Goal: Task Accomplishment & Management: Manage account settings

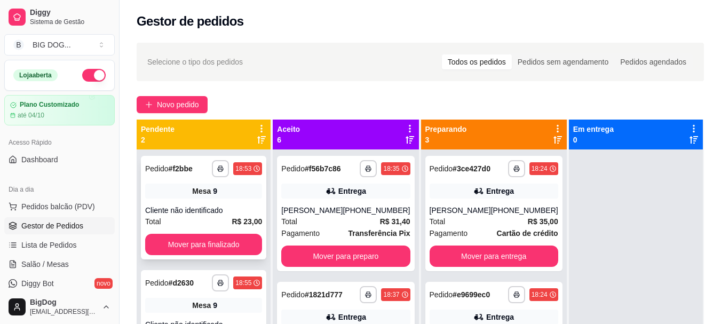
click at [250, 232] on div "**********" at bounding box center [203, 207] width 125 height 103
click at [204, 248] on button "Mover para finalizado" at bounding box center [204, 244] width 114 height 21
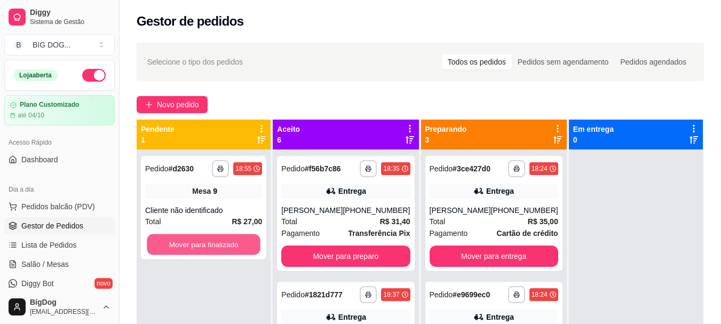
click at [204, 248] on button "Mover para finalizado" at bounding box center [204, 244] width 114 height 21
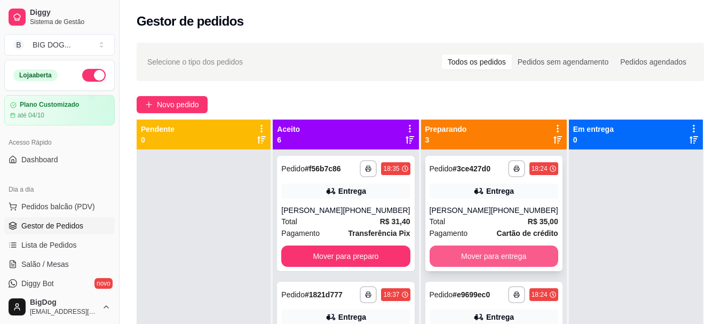
click at [523, 249] on button "Mover para entrega" at bounding box center [493, 255] width 129 height 21
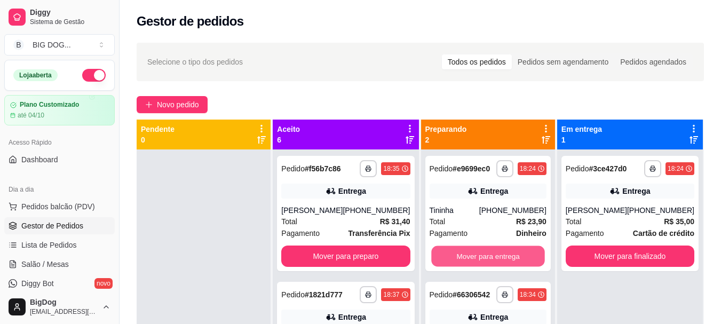
click at [523, 249] on button "Mover para entrega" at bounding box center [488, 256] width 114 height 21
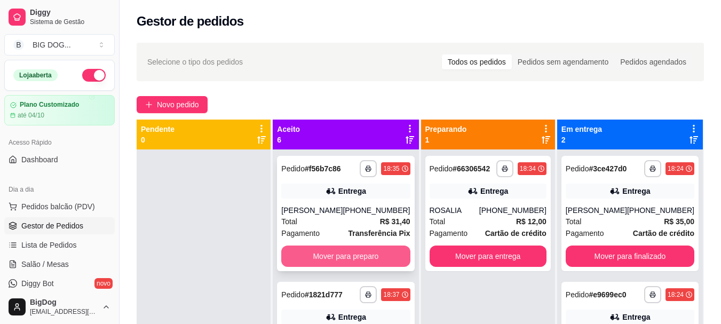
click at [357, 254] on button "Mover para preparo" at bounding box center [345, 255] width 129 height 21
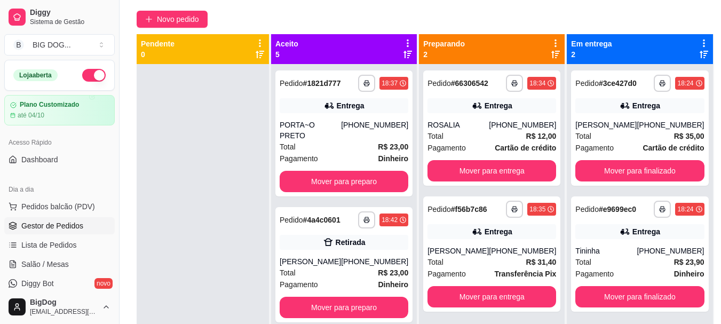
scroll to position [107, 0]
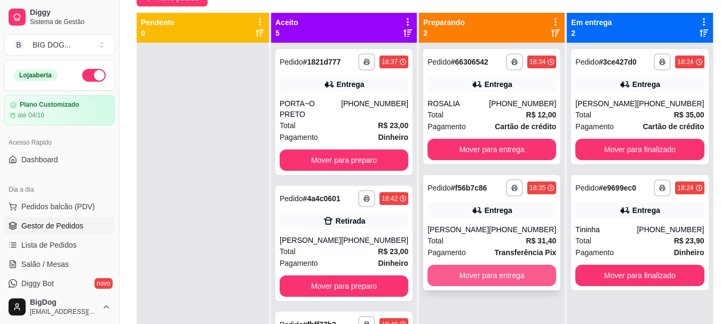
click at [505, 277] on button "Mover para entrega" at bounding box center [491, 275] width 129 height 21
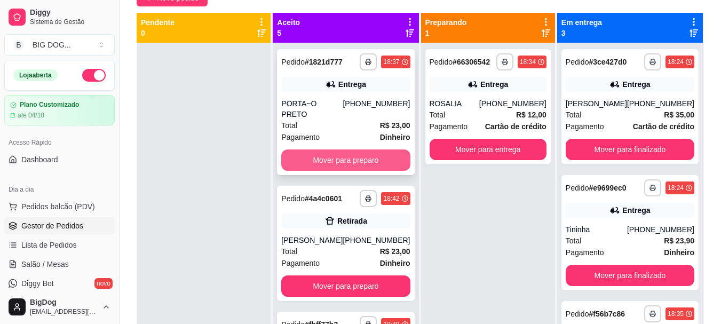
click at [374, 151] on button "Mover para preparo" at bounding box center [345, 159] width 129 height 21
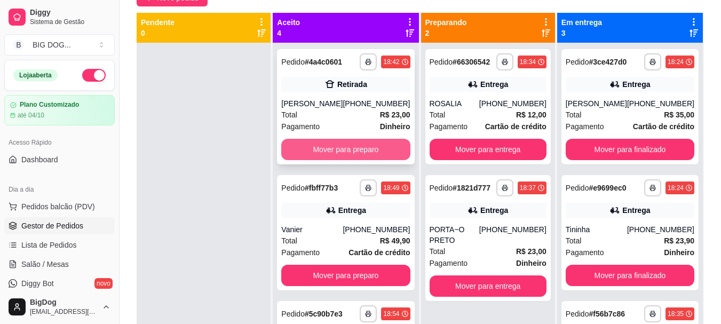
click at [358, 147] on button "Mover para preparo" at bounding box center [345, 149] width 129 height 21
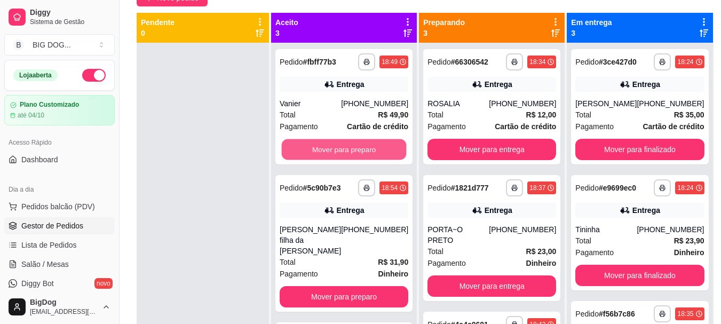
click at [358, 147] on button "Mover para preparo" at bounding box center [344, 149] width 125 height 21
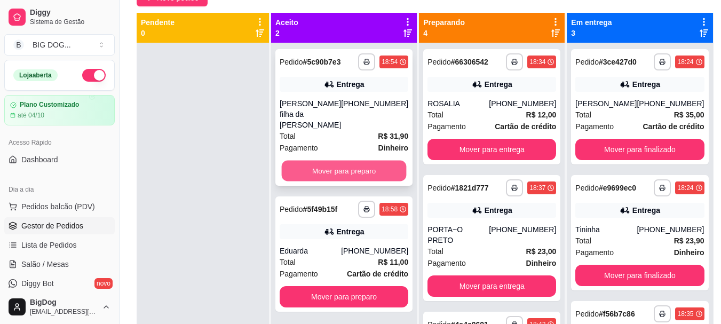
click at [366, 161] on button "Mover para preparo" at bounding box center [344, 171] width 125 height 21
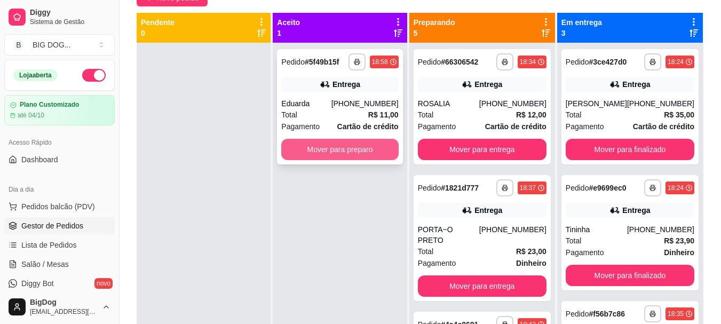
click at [367, 157] on button "Mover para preparo" at bounding box center [339, 149] width 117 height 21
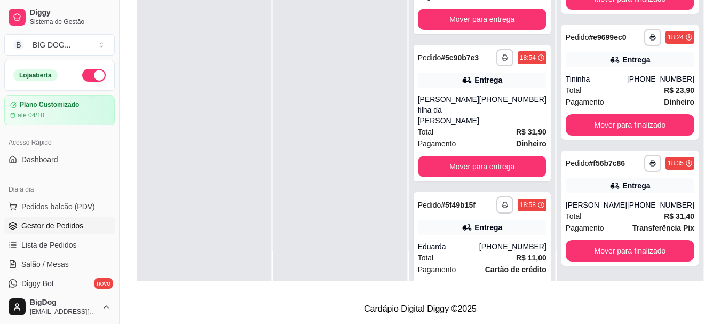
scroll to position [453, 0]
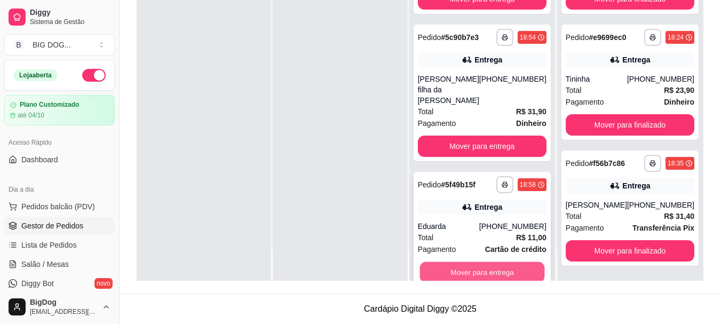
click at [519, 262] on button "Mover para entrega" at bounding box center [481, 272] width 125 height 21
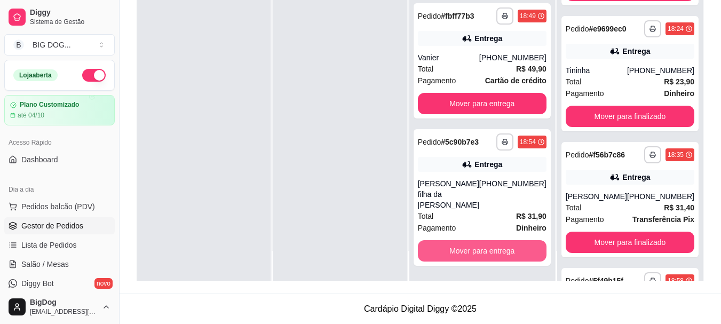
scroll to position [327, 0]
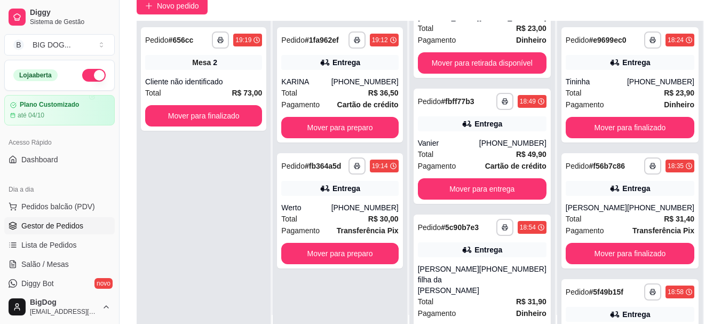
scroll to position [77, 0]
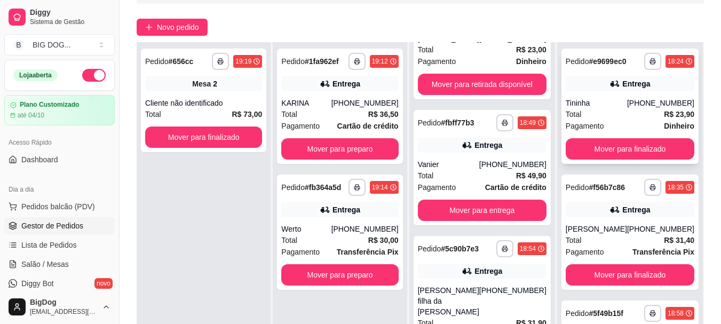
click at [635, 163] on div "**********" at bounding box center [629, 106] width 137 height 115
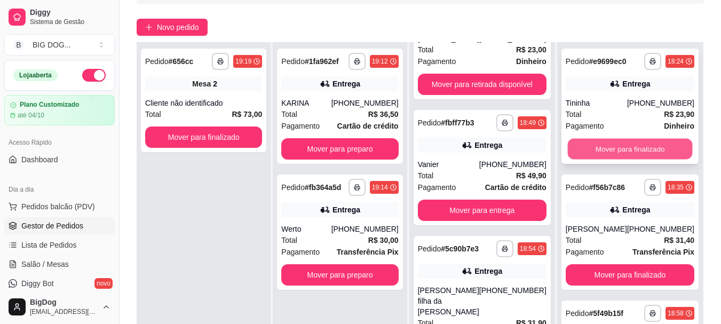
click at [643, 141] on button "Mover para finalizado" at bounding box center [629, 149] width 125 height 21
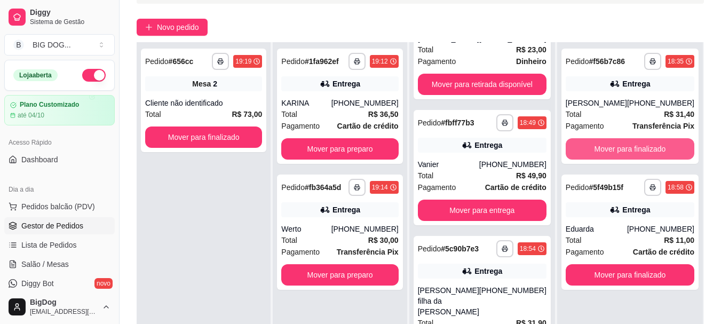
click at [643, 141] on button "Mover para finalizado" at bounding box center [630, 148] width 129 height 21
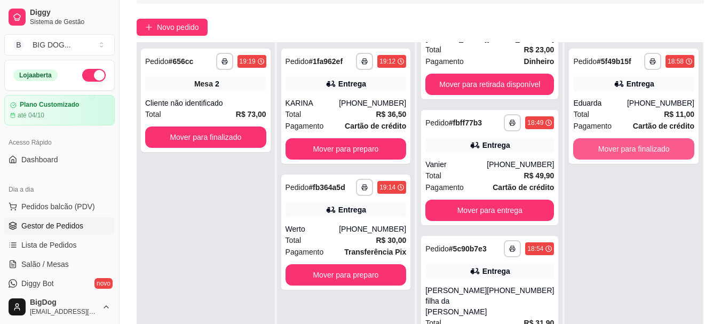
click at [643, 141] on button "Mover para finalizado" at bounding box center [633, 148] width 121 height 21
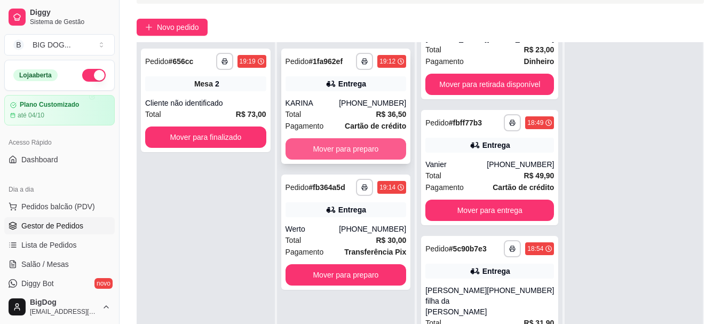
click at [364, 144] on button "Mover para preparo" at bounding box center [345, 148] width 121 height 21
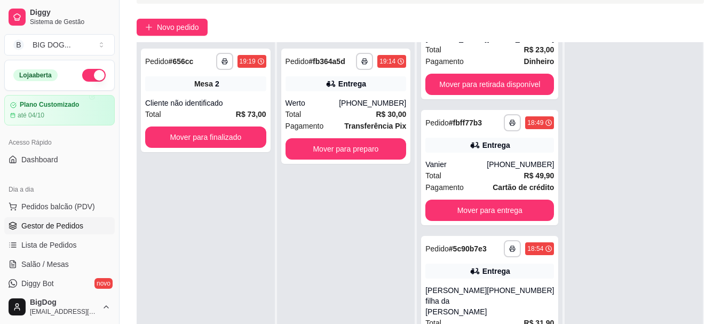
scroll to position [453, 0]
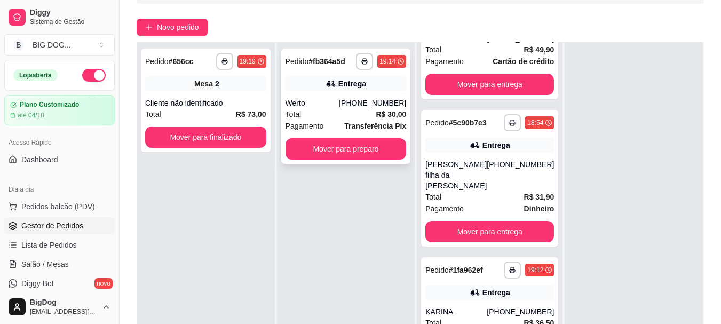
click at [387, 131] on span "Transferência Pix" at bounding box center [375, 126] width 62 height 12
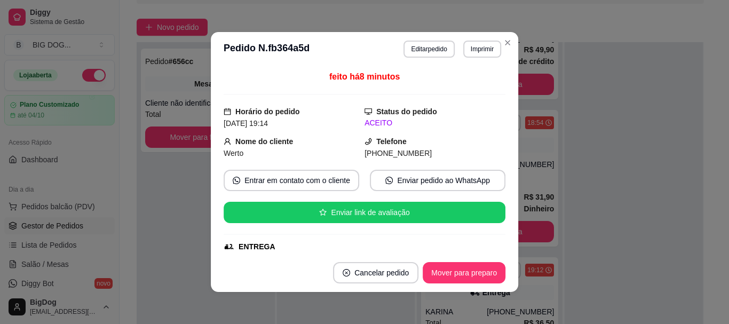
click at [383, 152] on span "[PHONE_NUMBER]" at bounding box center [397, 153] width 67 height 9
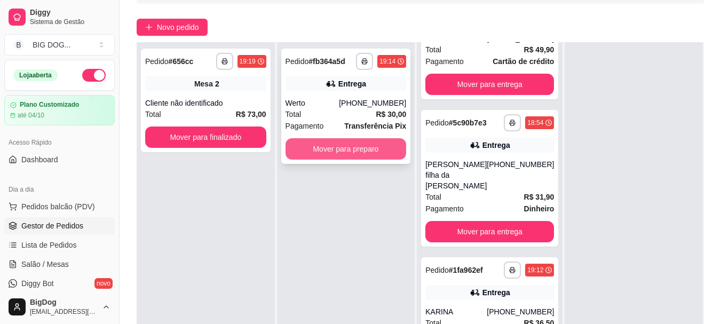
click at [386, 138] on button "Mover para preparo" at bounding box center [345, 148] width 121 height 21
click at [397, 155] on button "Mover para preparo" at bounding box center [345, 148] width 121 height 21
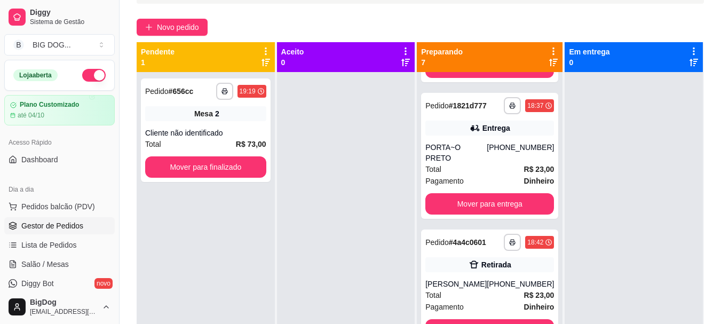
scroll to position [90, 0]
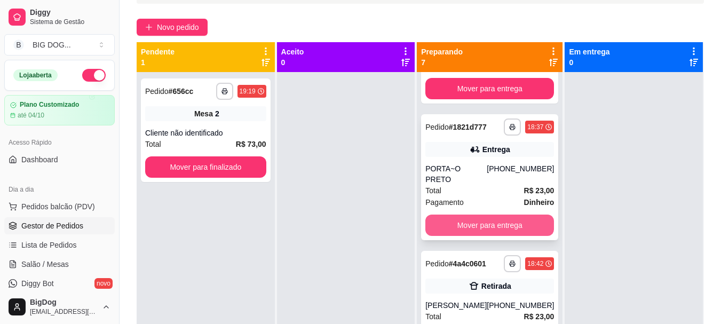
click at [458, 216] on button "Mover para entrega" at bounding box center [489, 224] width 129 height 21
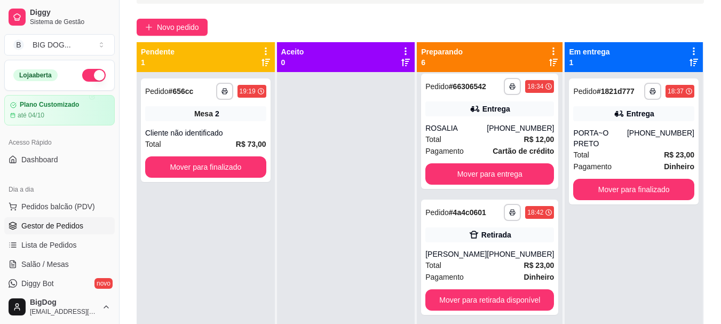
scroll to position [0, 0]
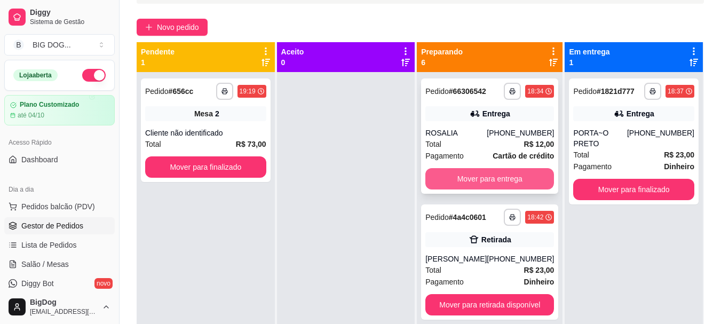
click at [498, 170] on button "Mover para entrega" at bounding box center [489, 178] width 129 height 21
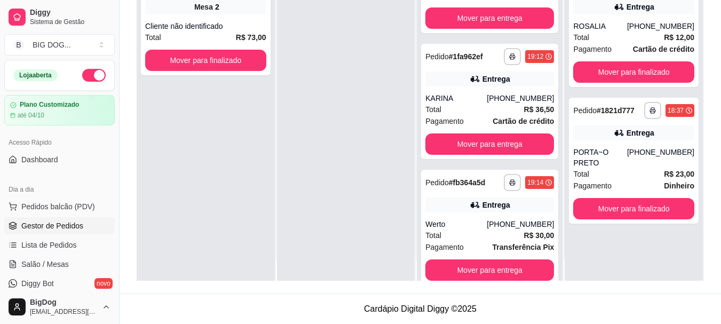
scroll to position [30, 0]
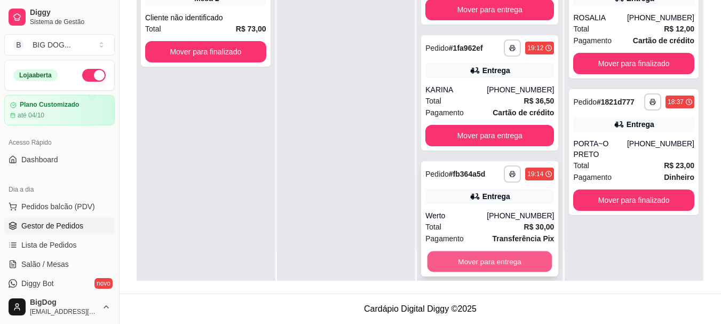
click at [503, 252] on button "Mover para entrega" at bounding box center [489, 261] width 125 height 21
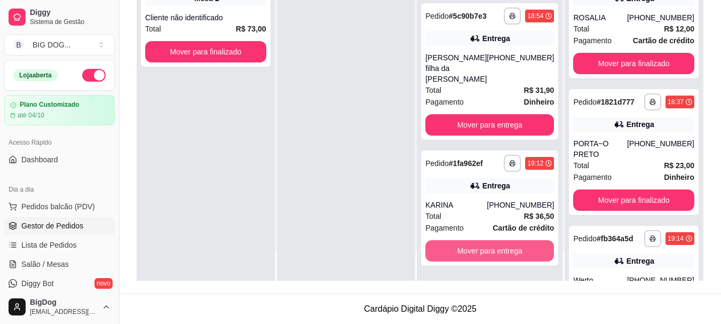
scroll to position [201, 0]
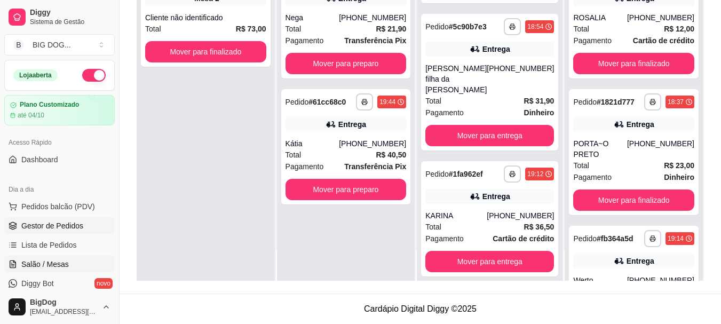
click at [61, 259] on span "Salão / Mesas" at bounding box center [44, 264] width 47 height 11
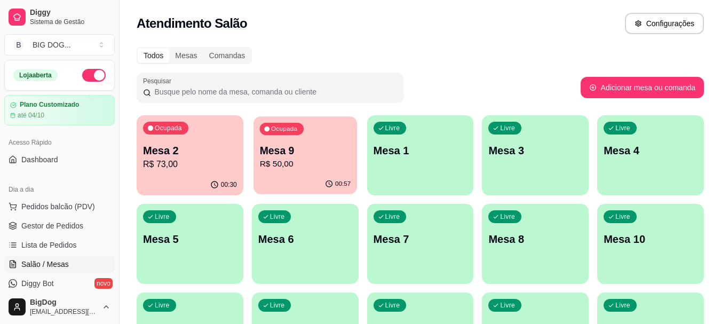
click at [317, 158] on p "R$ 50,00" at bounding box center [304, 164] width 91 height 12
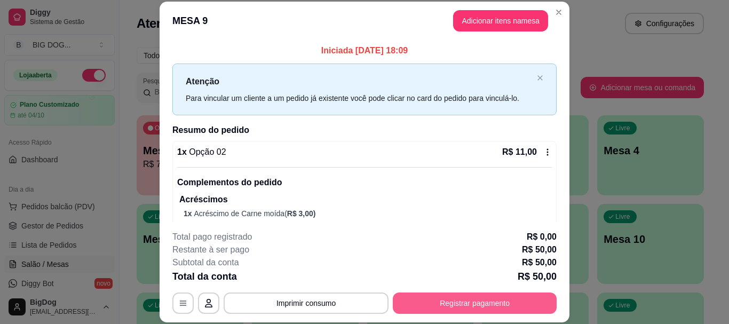
click at [412, 303] on button "Registrar pagamento" at bounding box center [475, 302] width 164 height 21
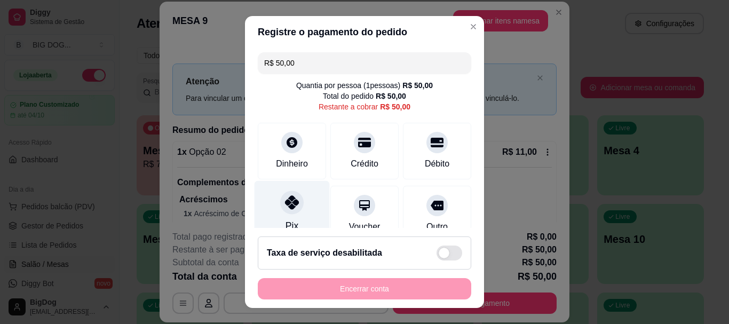
click at [264, 197] on div "Pix" at bounding box center [291, 212] width 75 height 62
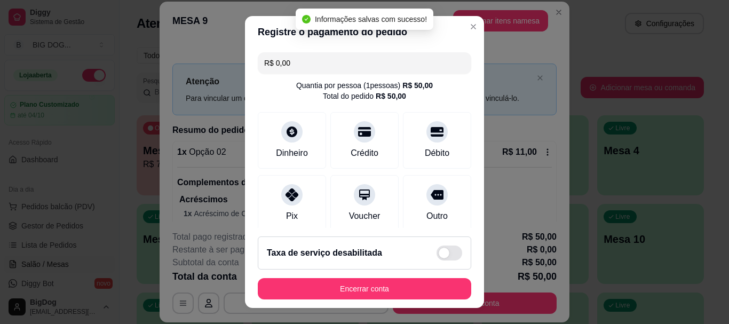
type input "R$ 0,00"
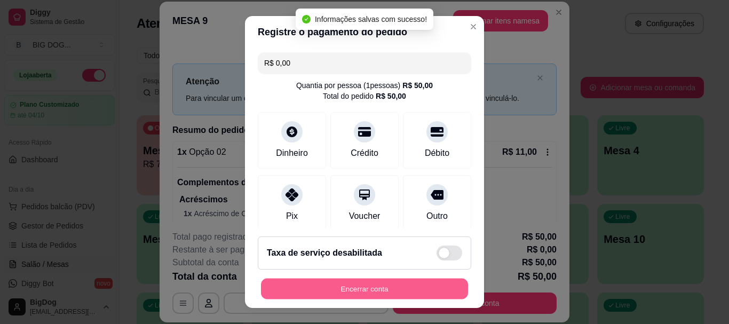
click at [351, 290] on button "Encerrar conta" at bounding box center [364, 288] width 207 height 21
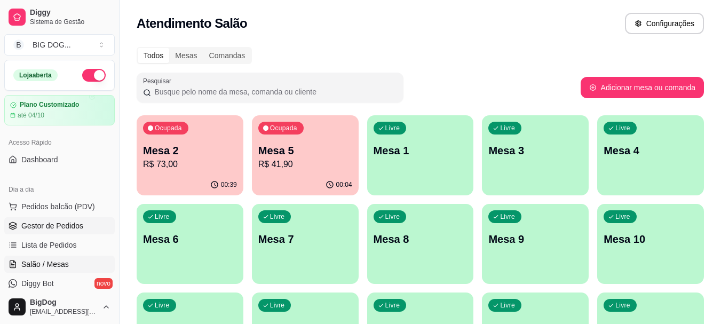
click at [57, 227] on span "Gestor de Pedidos" at bounding box center [52, 225] width 62 height 11
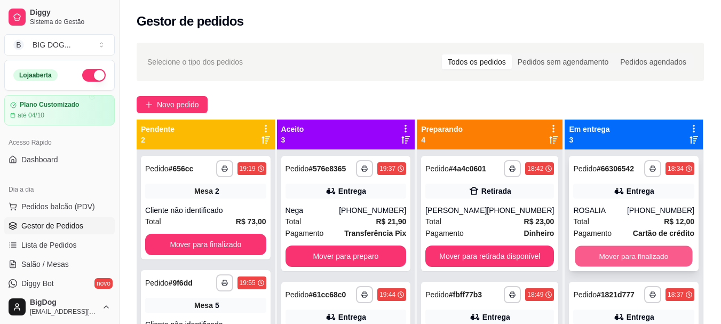
click at [615, 267] on button "Mover para finalizado" at bounding box center [633, 256] width 117 height 21
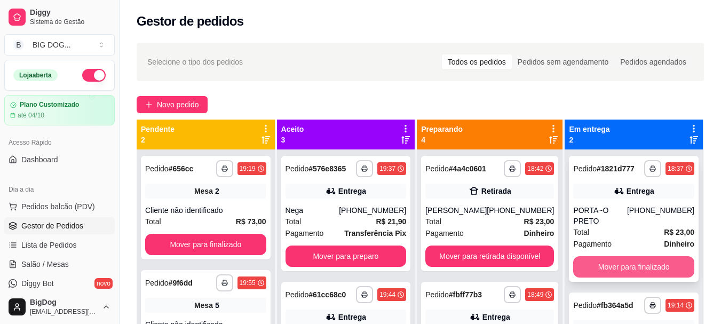
click at [619, 256] on button "Mover para finalizado" at bounding box center [633, 266] width 121 height 21
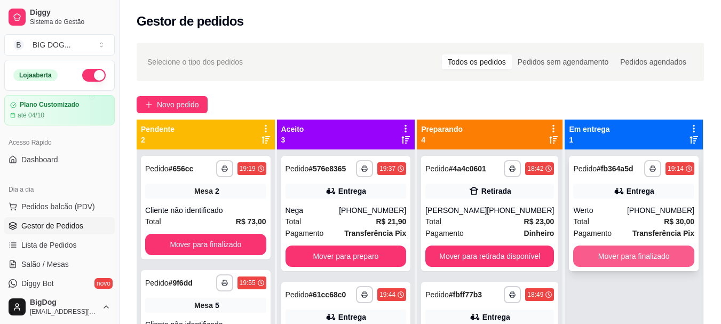
click at [614, 258] on button "Mover para finalizado" at bounding box center [633, 255] width 121 height 21
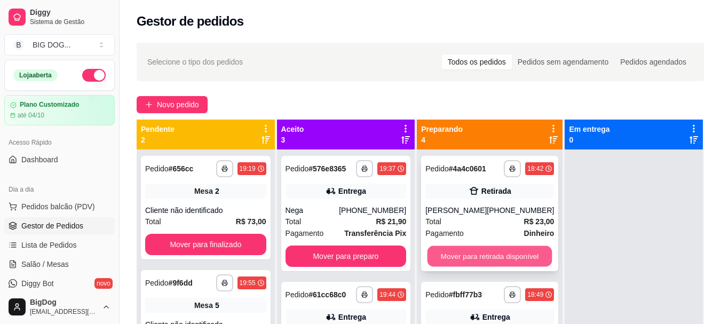
click at [500, 256] on button "Mover para retirada disponível" at bounding box center [489, 256] width 125 height 21
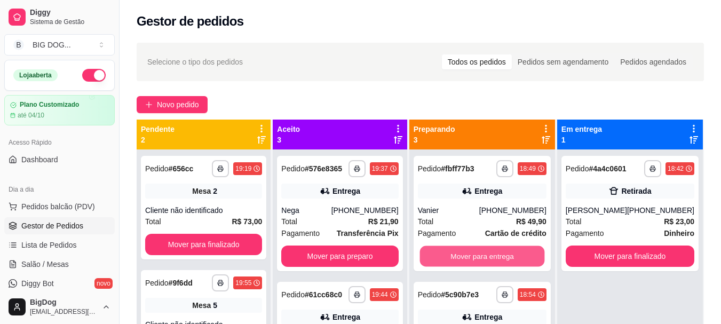
click at [500, 256] on button "Mover para entrega" at bounding box center [481, 256] width 125 height 21
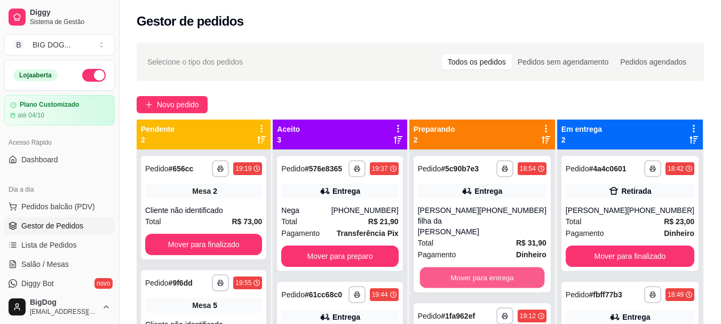
click at [500, 267] on button "Mover para entrega" at bounding box center [481, 277] width 125 height 21
click at [495, 267] on button "Mover para entrega" at bounding box center [481, 277] width 125 height 21
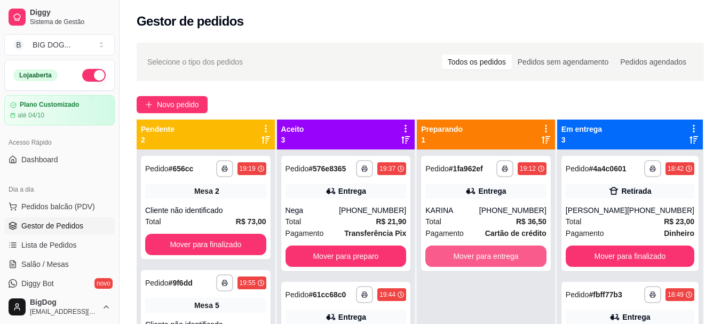
click at [495, 265] on button "Mover para entrega" at bounding box center [485, 255] width 121 height 21
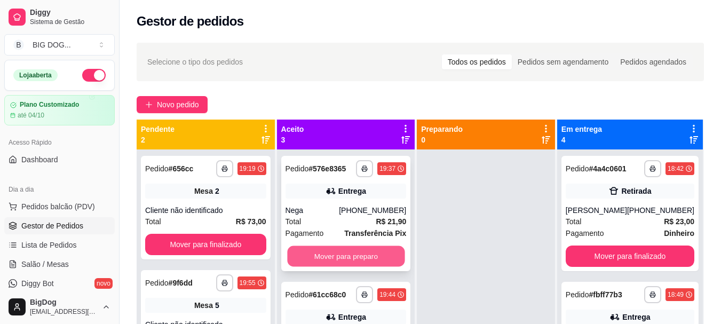
click at [376, 253] on button "Mover para preparo" at bounding box center [345, 256] width 117 height 21
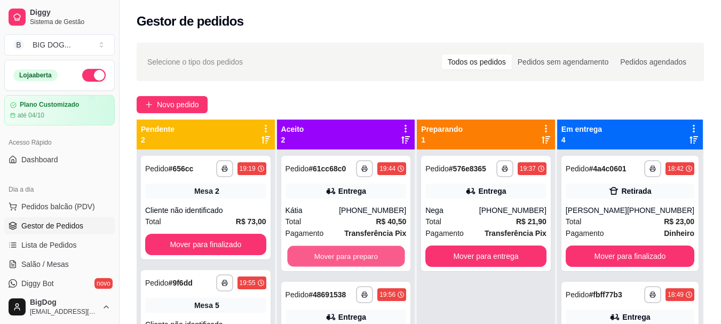
click at [376, 253] on button "Mover para preparo" at bounding box center [345, 256] width 117 height 21
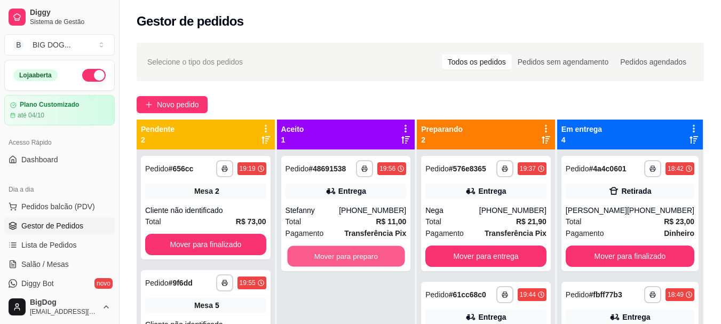
click at [376, 253] on button "Mover para preparo" at bounding box center [345, 256] width 117 height 21
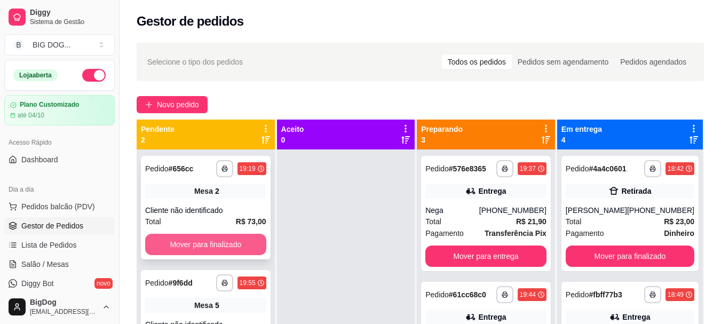
click at [207, 238] on button "Mover para finalizado" at bounding box center [205, 244] width 121 height 21
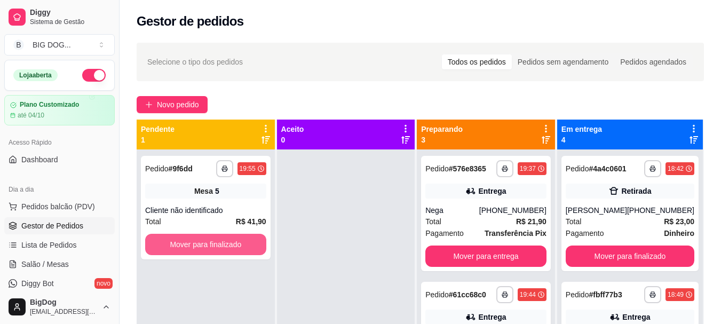
click at [207, 238] on button "Mover para finalizado" at bounding box center [205, 244] width 121 height 21
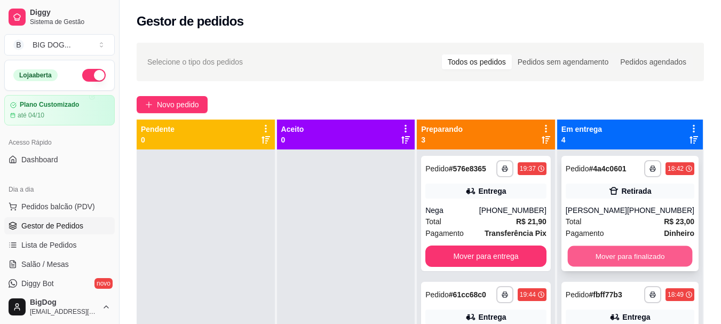
click at [642, 253] on button "Mover para finalizado" at bounding box center [629, 256] width 125 height 21
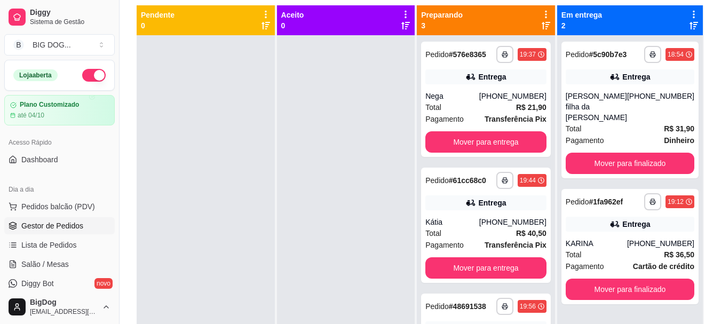
scroll to position [144, 0]
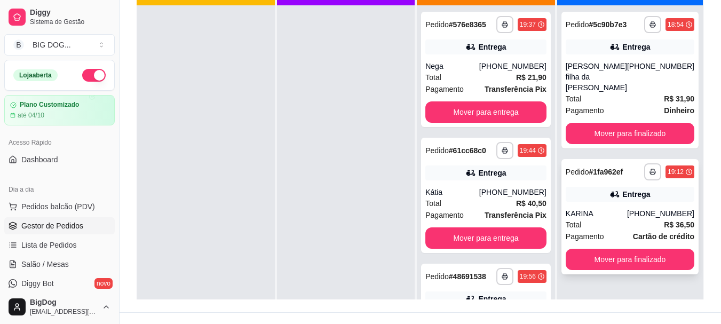
click at [656, 219] on div "Total R$ 36,50" at bounding box center [630, 225] width 129 height 12
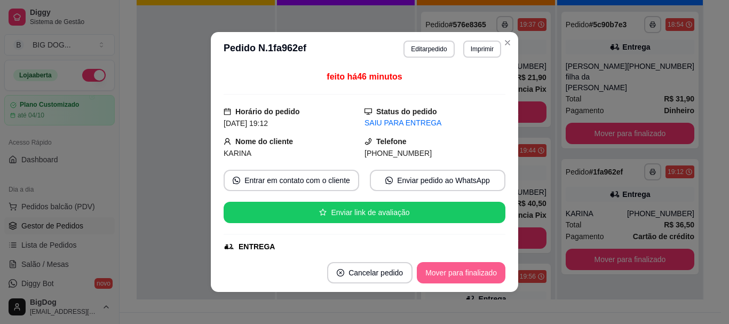
click at [479, 272] on button "Mover para finalizado" at bounding box center [461, 272] width 89 height 21
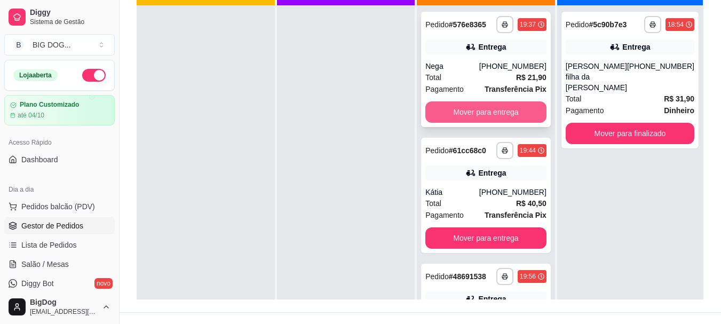
click at [504, 112] on button "Mover para entrega" at bounding box center [485, 111] width 121 height 21
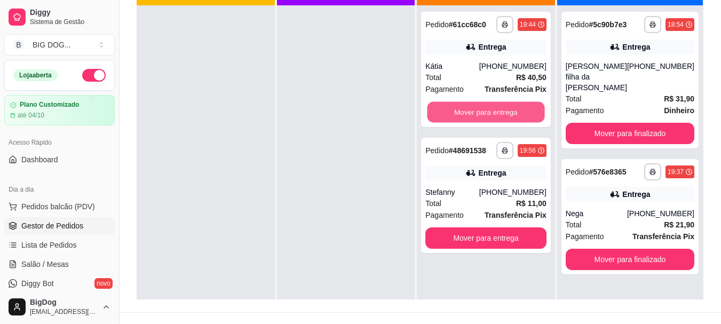
click at [504, 112] on button "Mover para entrega" at bounding box center [485, 112] width 117 height 21
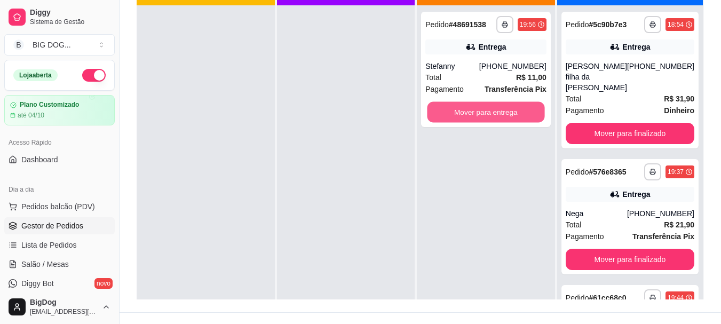
click at [504, 112] on button "Mover para entrega" at bounding box center [485, 112] width 117 height 21
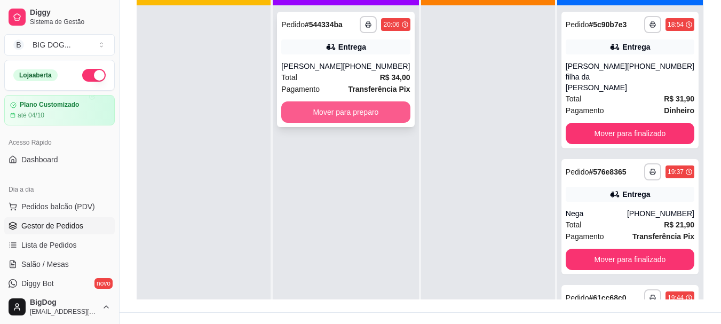
click at [323, 106] on button "Mover para preparo" at bounding box center [345, 111] width 129 height 21
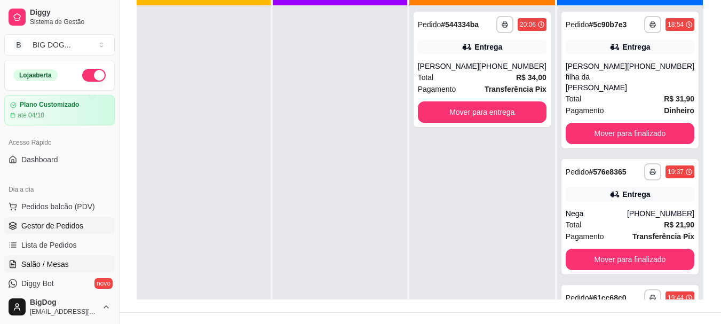
click at [52, 267] on span "Salão / Mesas" at bounding box center [44, 264] width 47 height 11
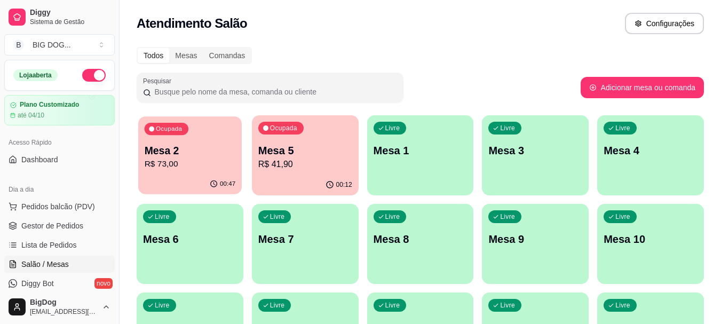
click at [159, 156] on p "Mesa 2" at bounding box center [190, 151] width 91 height 14
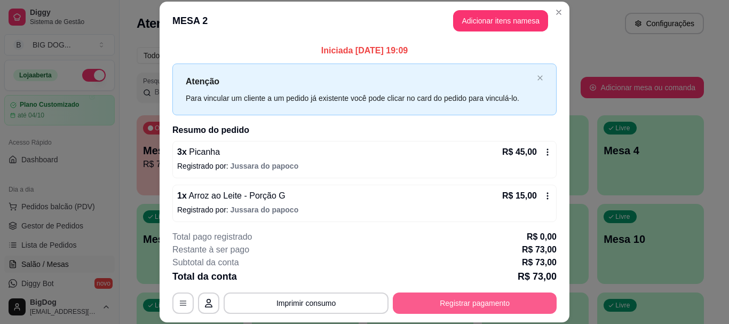
click at [469, 299] on button "Registrar pagamento" at bounding box center [475, 302] width 164 height 21
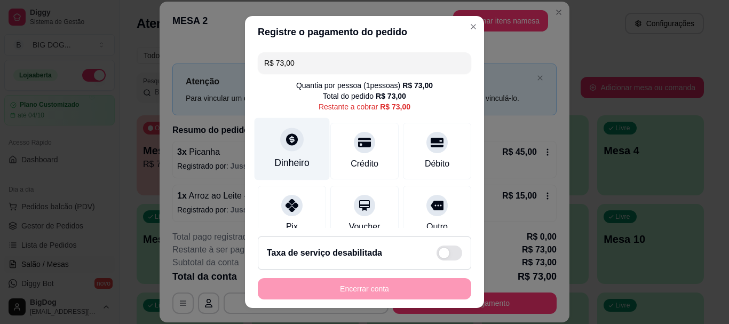
click at [288, 152] on div "Dinheiro" at bounding box center [291, 149] width 75 height 62
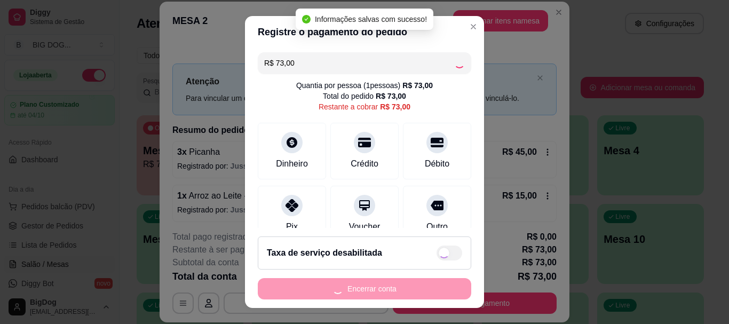
type input "R$ 0,00"
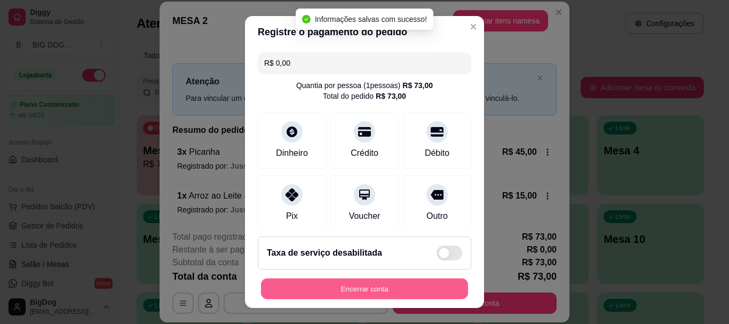
click at [380, 287] on button "Encerrar conta" at bounding box center [364, 288] width 207 height 21
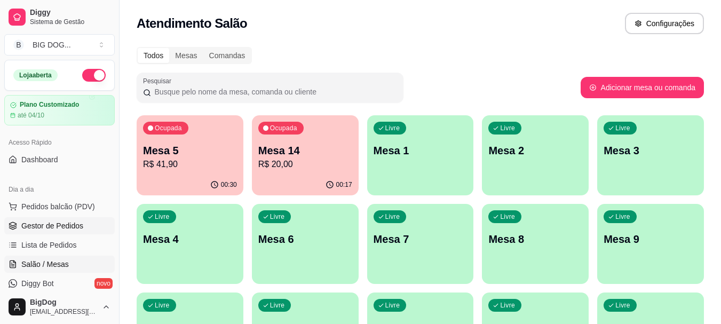
click at [61, 219] on link "Gestor de Pedidos" at bounding box center [59, 225] width 110 height 17
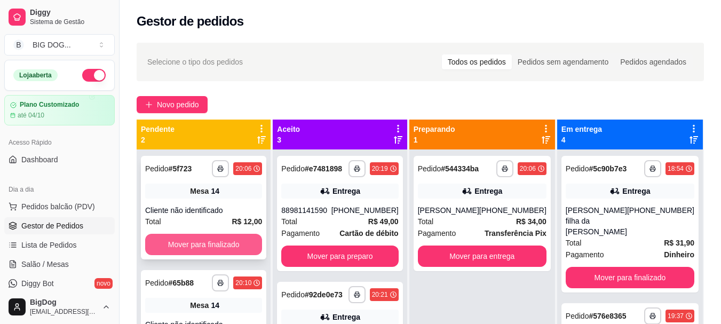
click at [220, 243] on button "Mover para finalizado" at bounding box center [203, 244] width 117 height 21
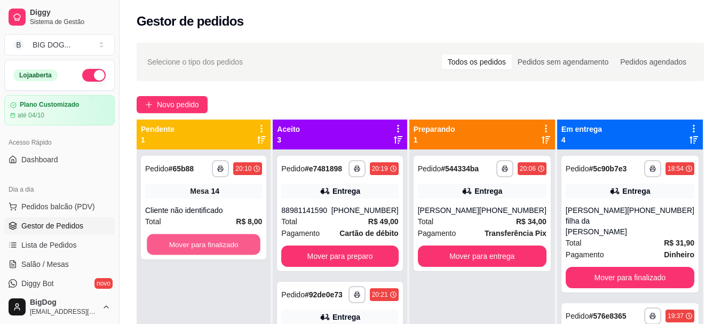
click at [220, 243] on button "Mover para finalizado" at bounding box center [204, 244] width 114 height 21
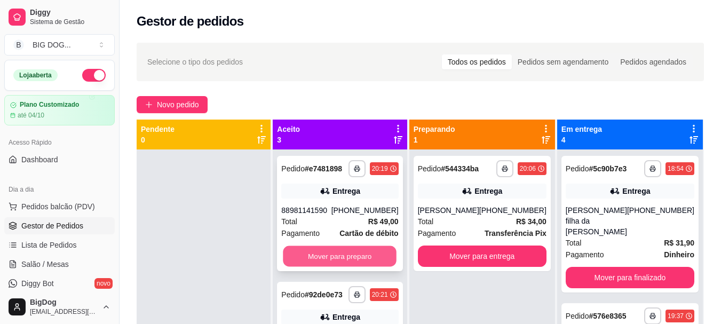
click at [341, 252] on button "Mover para preparo" at bounding box center [340, 256] width 114 height 21
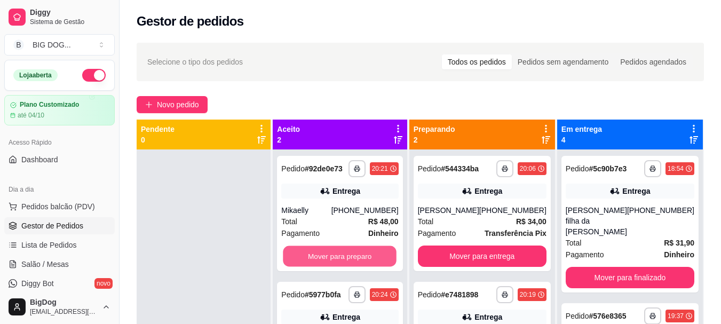
click at [341, 252] on button "Mover para preparo" at bounding box center [340, 256] width 114 height 21
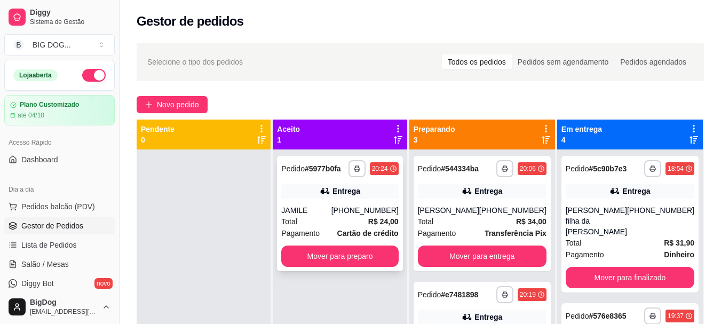
click at [331, 211] on div "JAMILE" at bounding box center [306, 210] width 50 height 11
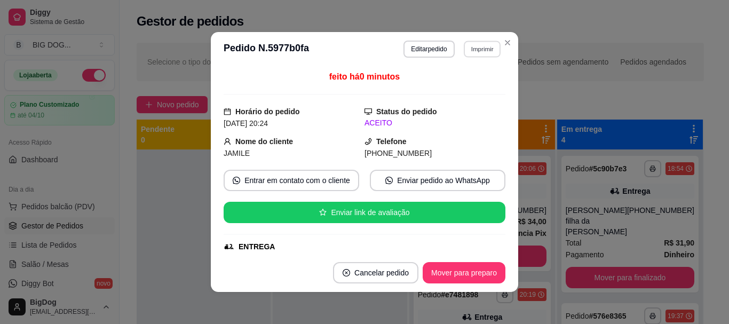
click at [472, 53] on button "Imprimir" at bounding box center [482, 49] width 37 height 17
click at [468, 83] on button "IMPRESSORA" at bounding box center [458, 86] width 77 height 17
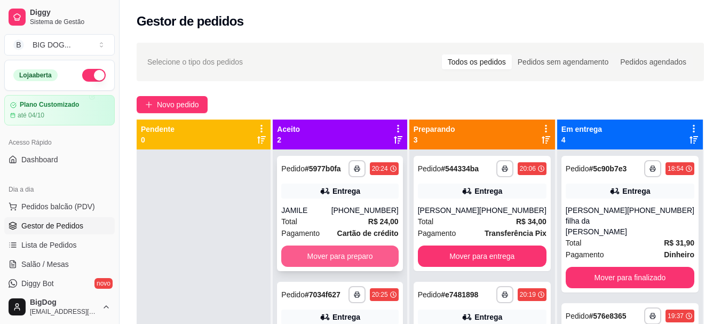
click at [377, 263] on button "Mover para preparo" at bounding box center [339, 255] width 117 height 21
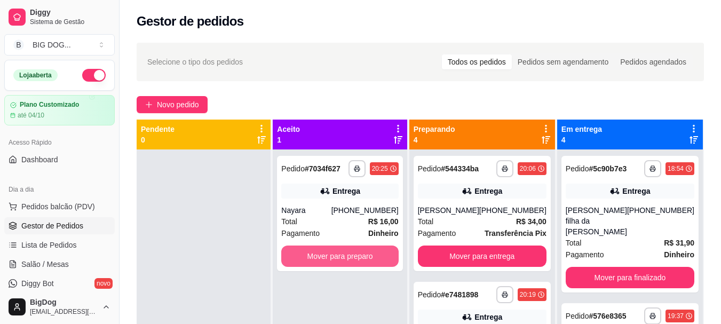
click at [377, 263] on button "Mover para preparo" at bounding box center [339, 255] width 117 height 21
